Goal: Navigation & Orientation: Find specific page/section

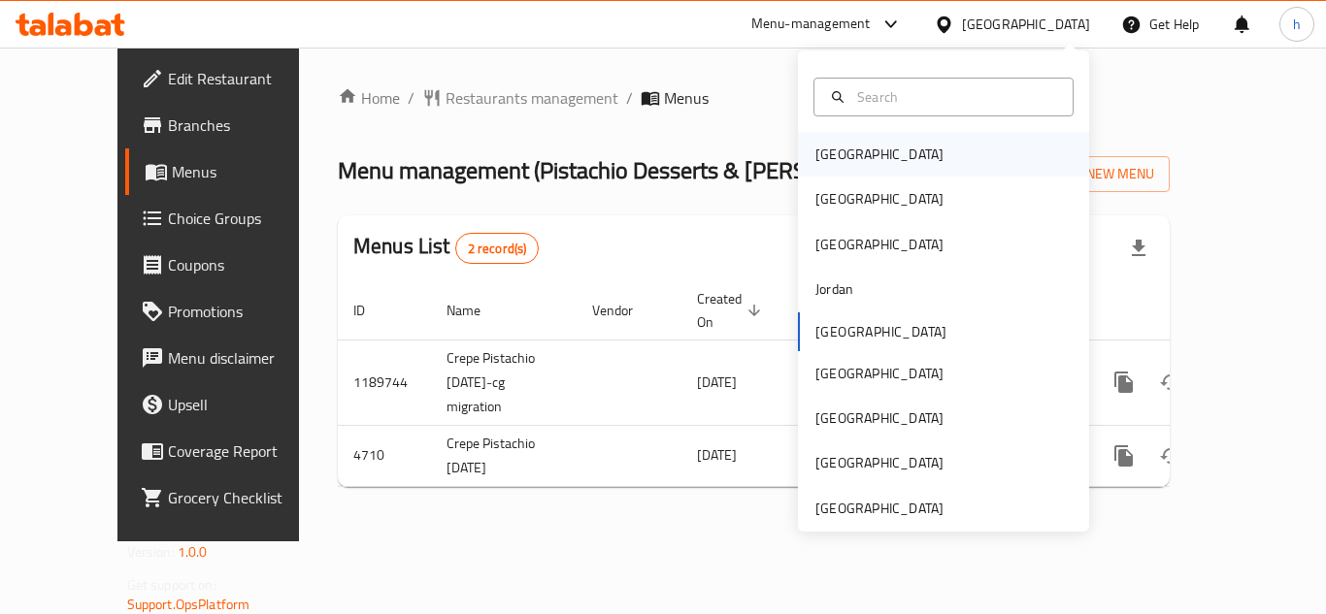
click at [848, 157] on div "[GEOGRAPHIC_DATA]" at bounding box center [879, 154] width 159 height 45
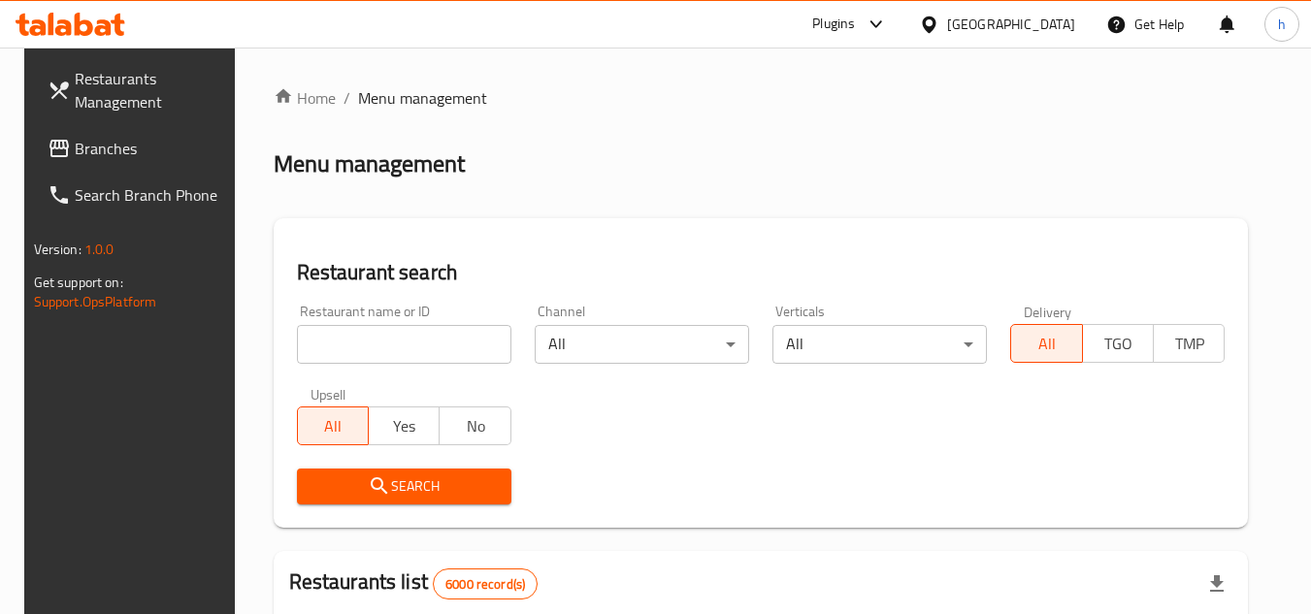
click at [117, 142] on span "Branches" at bounding box center [151, 148] width 153 height 23
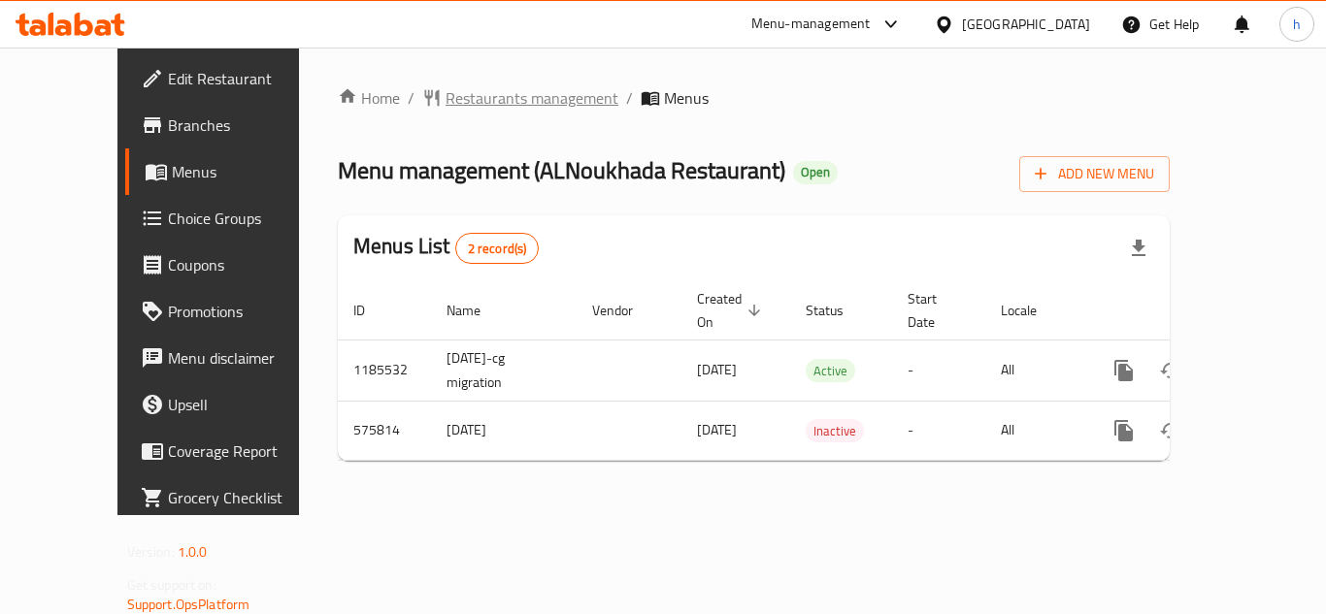
click at [451, 99] on span "Restaurants management" at bounding box center [531, 97] width 173 height 23
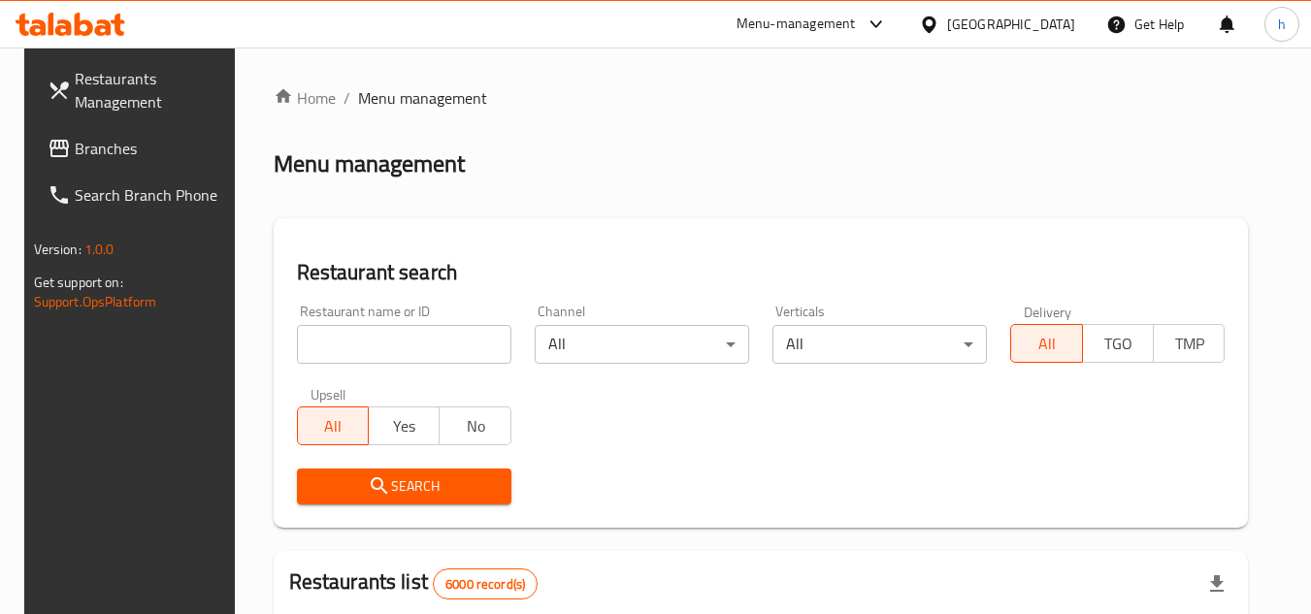
click at [153, 140] on span "Branches" at bounding box center [151, 148] width 153 height 23
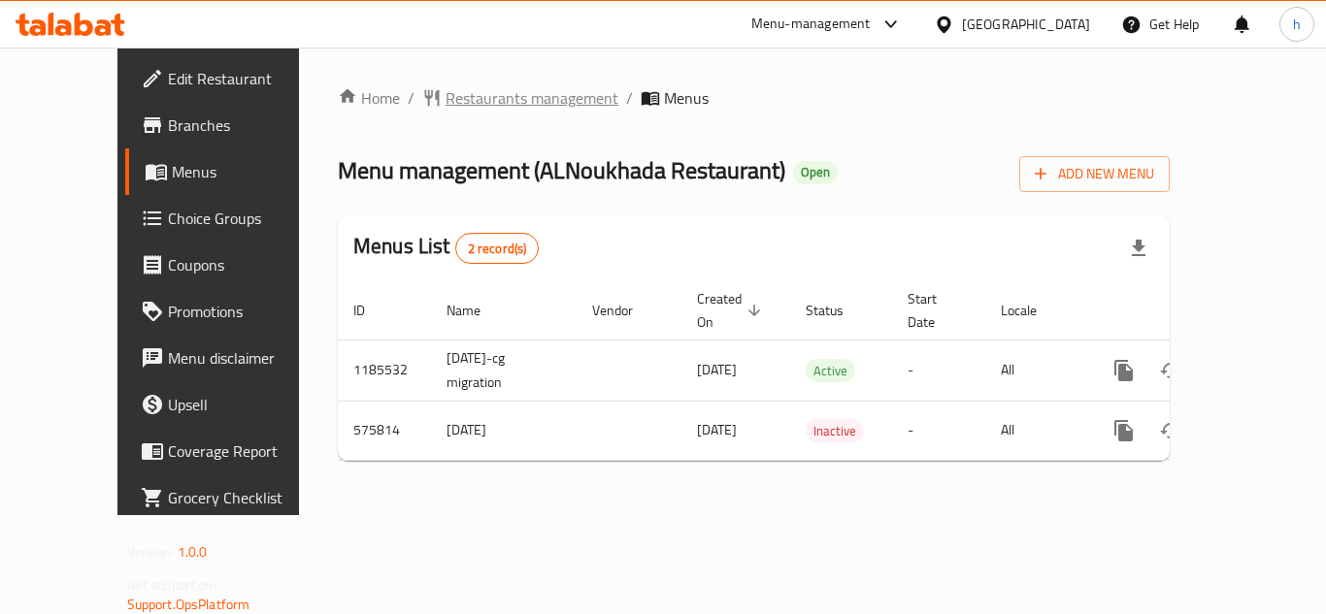
click at [455, 91] on span "Restaurants management" at bounding box center [531, 97] width 173 height 23
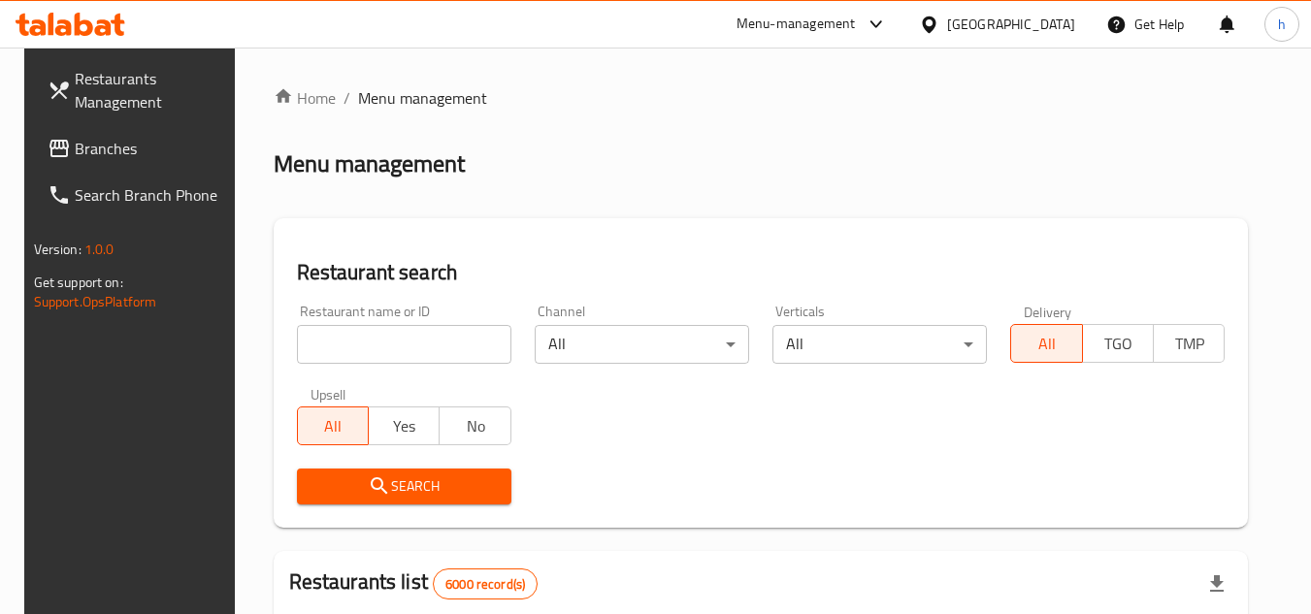
click at [131, 141] on span "Branches" at bounding box center [151, 148] width 153 height 23
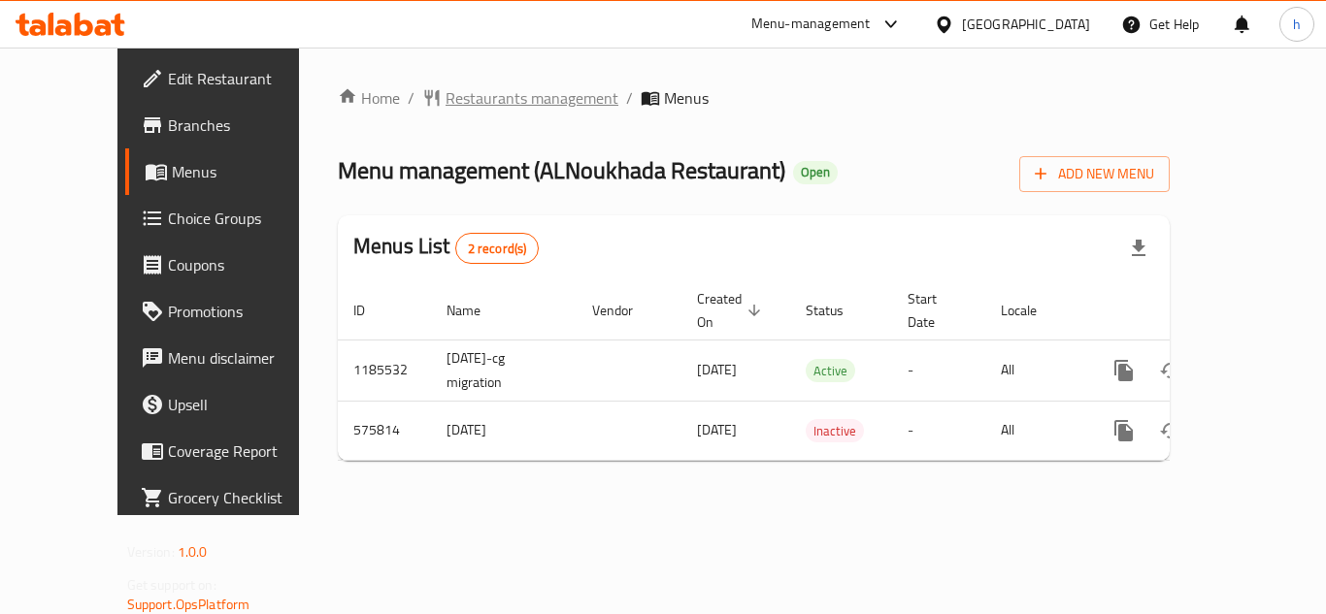
click at [445, 101] on span "Restaurants management" at bounding box center [531, 97] width 173 height 23
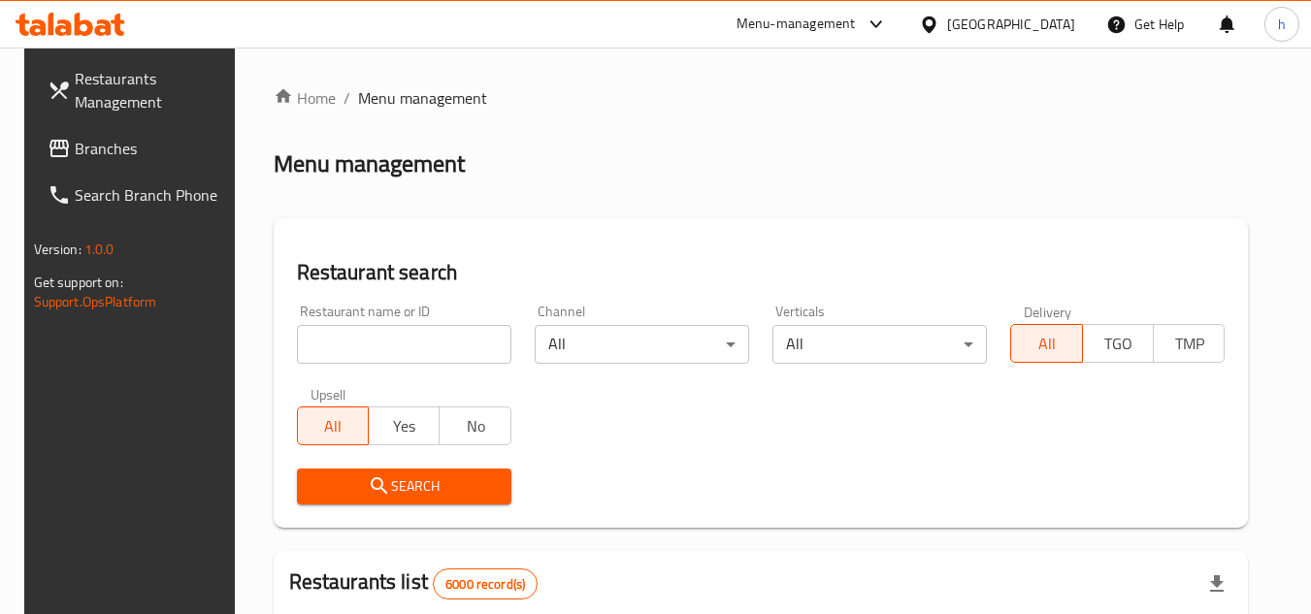
click at [115, 155] on span "Branches" at bounding box center [151, 148] width 153 height 23
